Goal: Entertainment & Leisure: Consume media (video, audio)

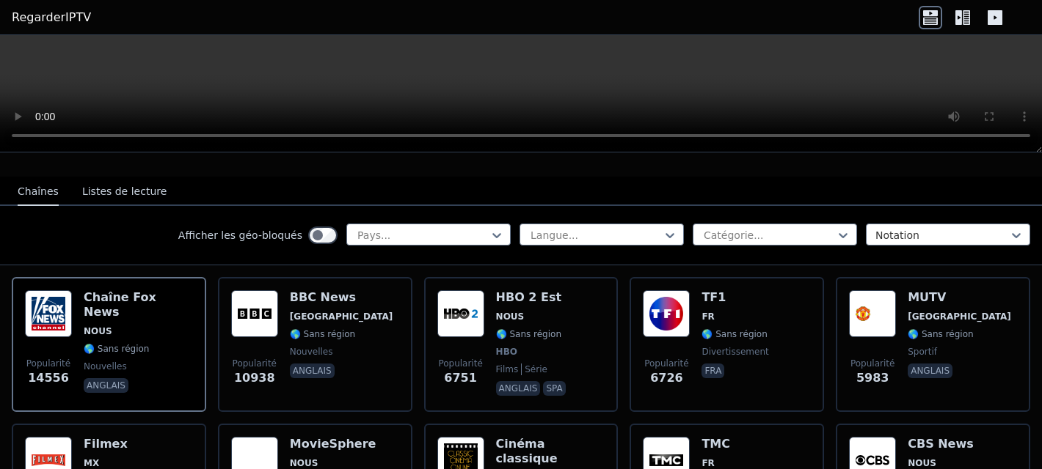
scroll to position [150, 0]
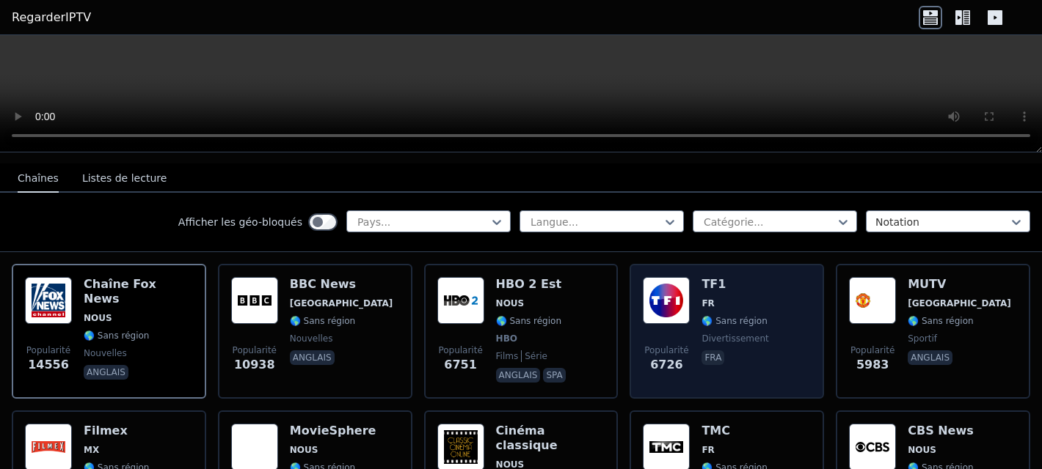
click at [711, 316] on font "🌎 Sans région" at bounding box center [733, 321] width 65 height 10
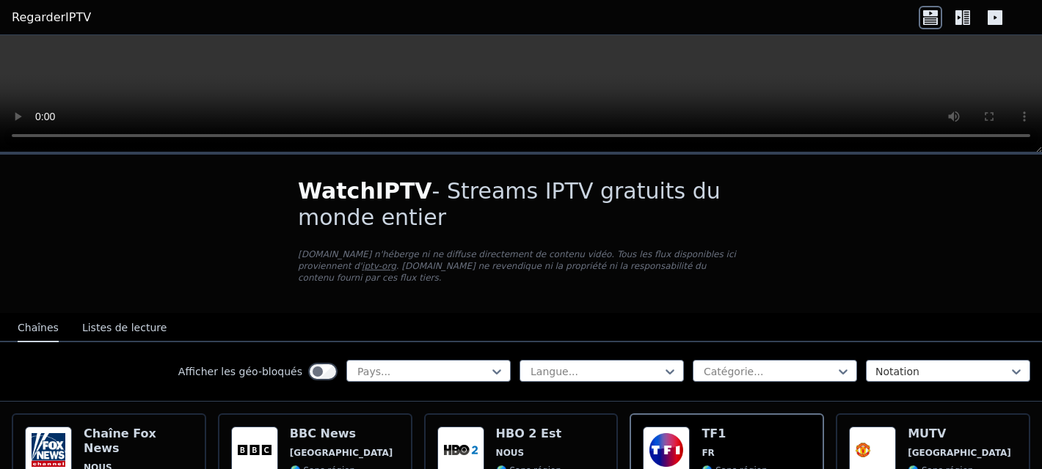
click at [1002, 14] on icon at bounding box center [994, 17] width 23 height 23
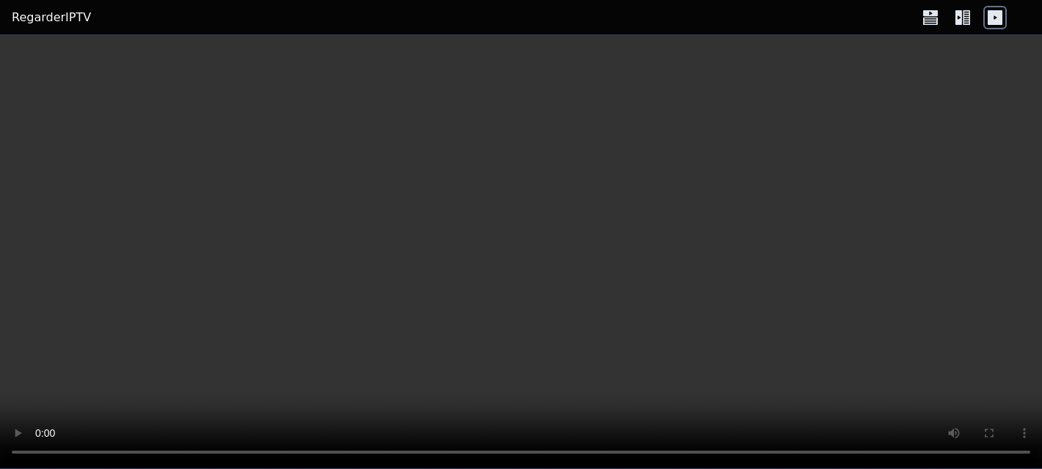
click at [27, 271] on video at bounding box center [521, 252] width 1042 height 434
click at [932, 14] on icon at bounding box center [930, 13] width 15 height 6
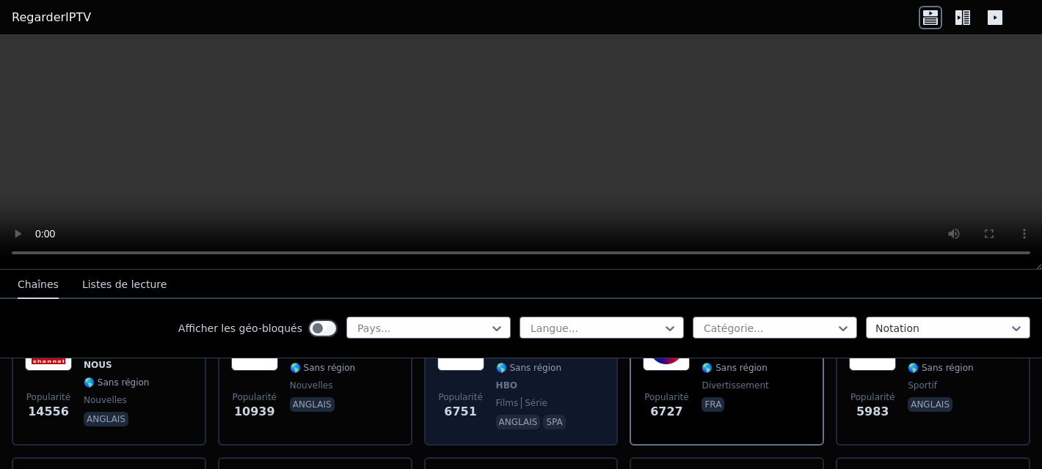
scroll to position [178, 0]
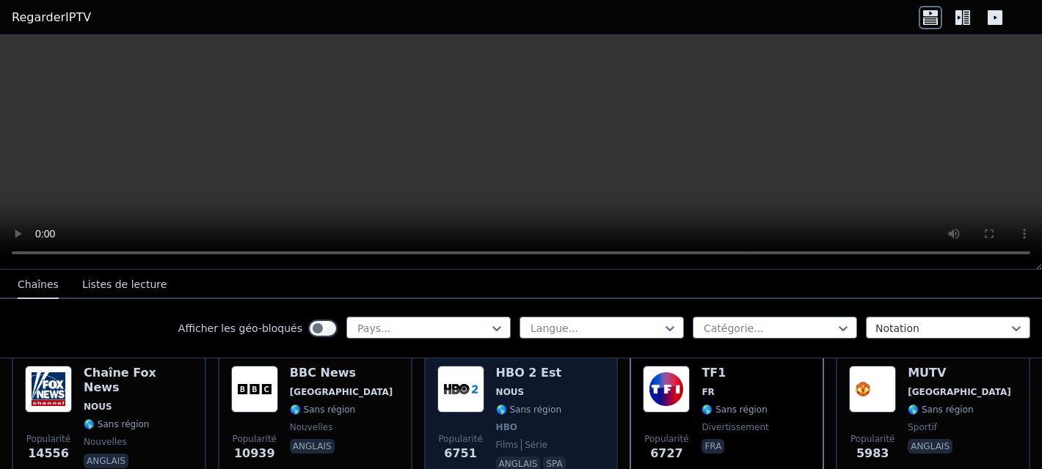
click at [552, 397] on span "NOUS" at bounding box center [532, 393] width 73 height 12
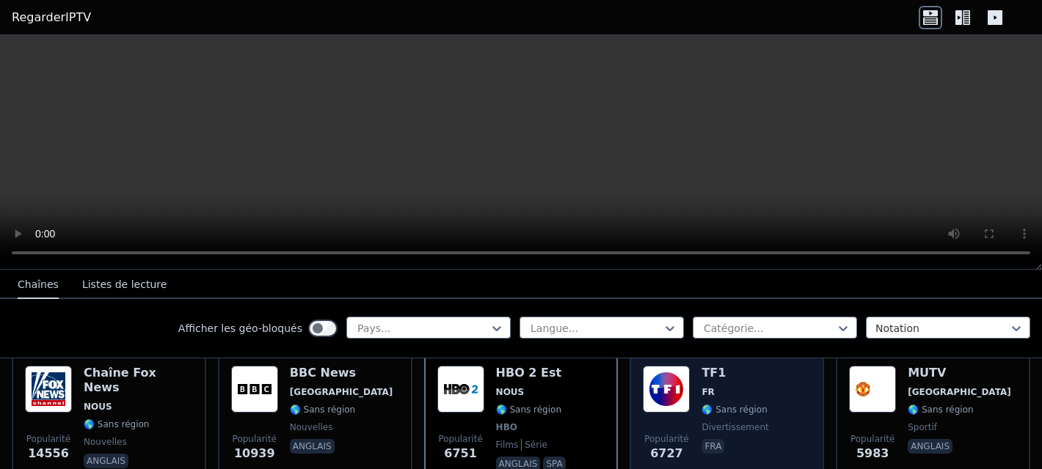
click at [755, 392] on span "FR" at bounding box center [734, 393] width 67 height 12
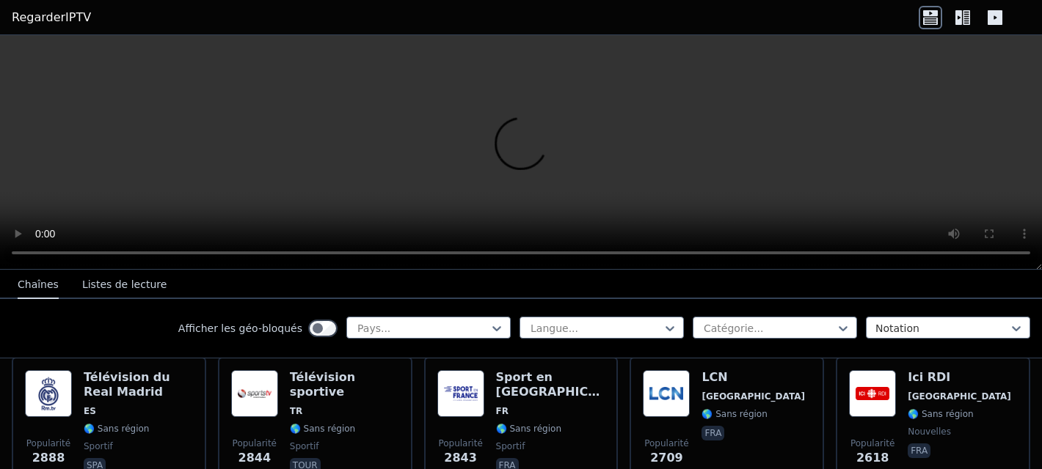
scroll to position [461, 0]
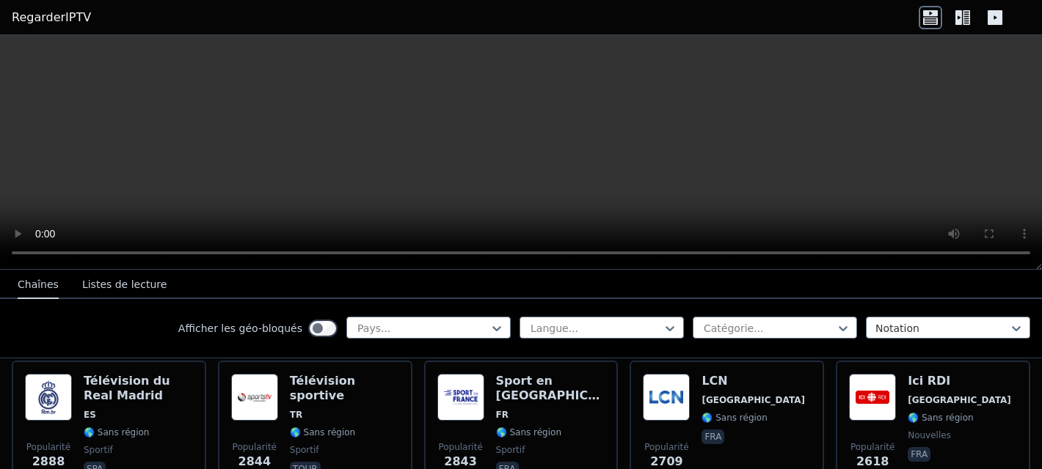
click at [755, 392] on div "LCN Californie 🌎 Sans région fra" at bounding box center [752, 427] width 103 height 106
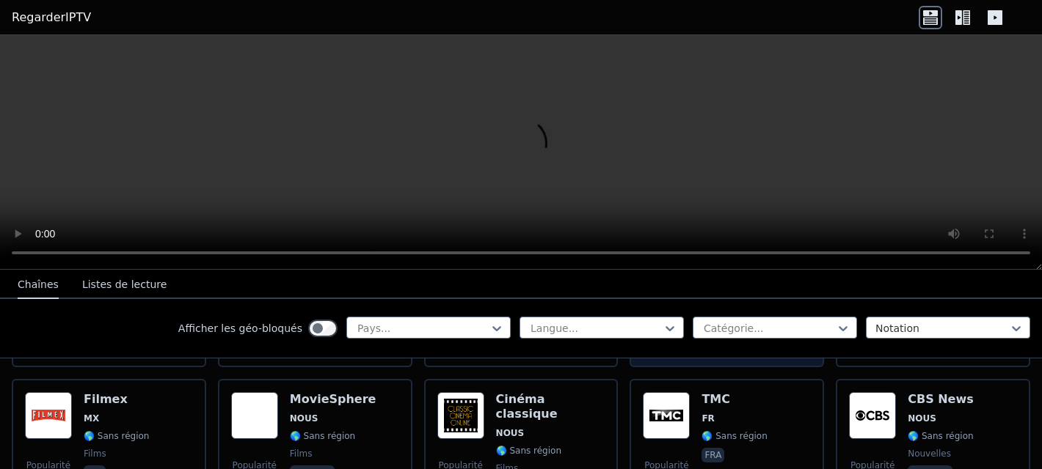
scroll to position [292, 0]
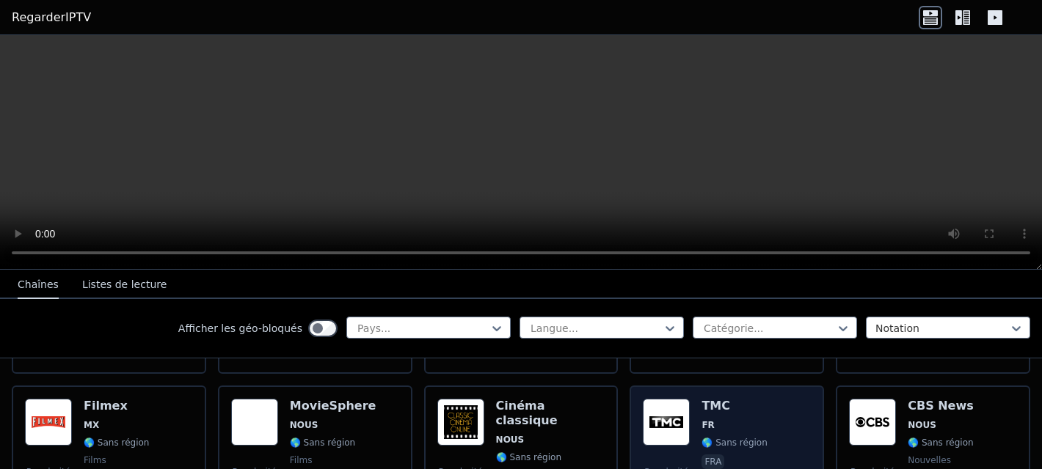
click at [745, 425] on span "FR" at bounding box center [733, 426] width 65 height 12
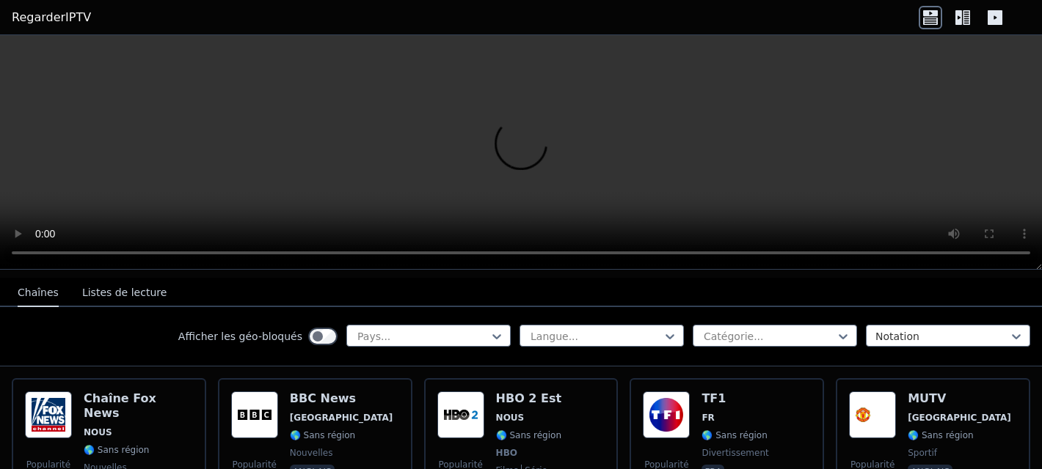
scroll to position [143, 0]
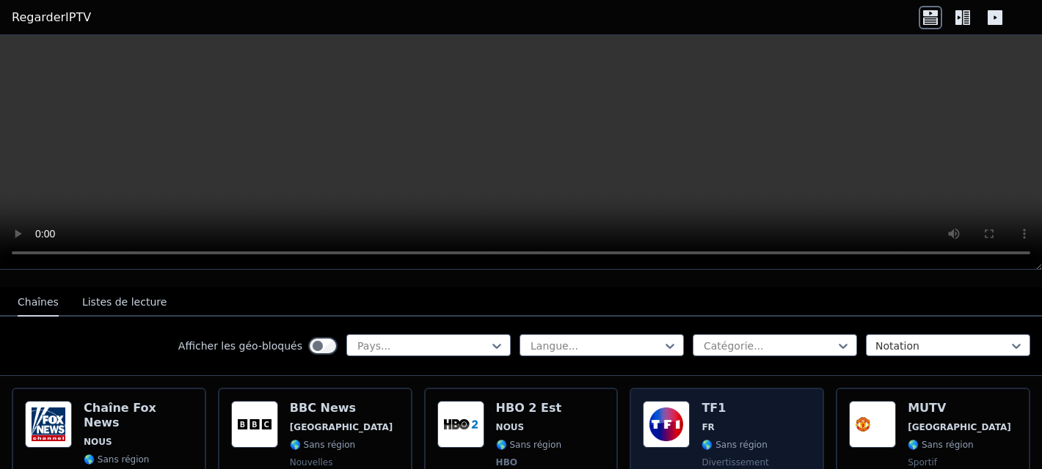
click at [739, 420] on div "TF1 FR 🌎 Sans région divertissement fra" at bounding box center [734, 455] width 67 height 109
